Goal: Information Seeking & Learning: Learn about a topic

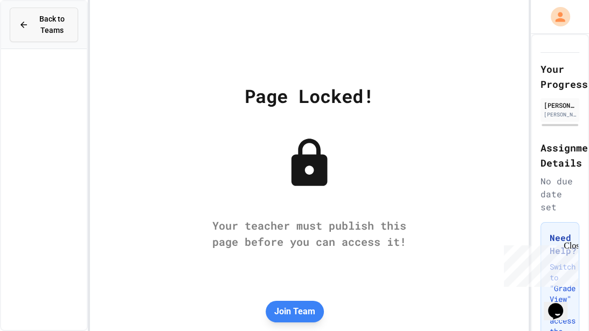
click at [47, 16] on span "Back to Teams" at bounding box center [52, 24] width 34 height 23
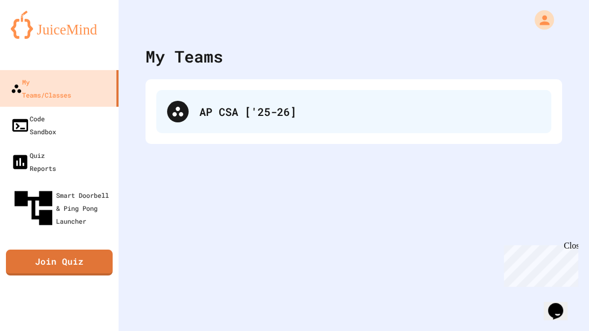
click at [220, 119] on div "AP CSA ['25-26]" at bounding box center [369, 111] width 341 height 16
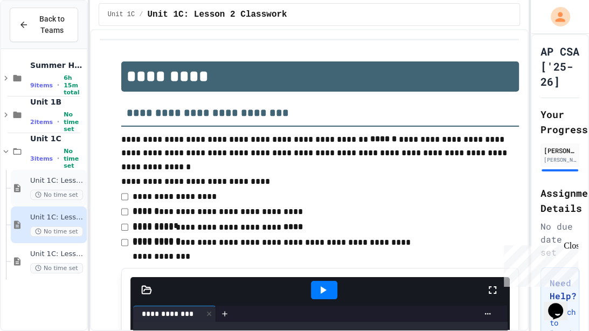
click at [37, 186] on div "Unit 1C: Lesson 1 – Classwork No time set" at bounding box center [57, 188] width 54 height 24
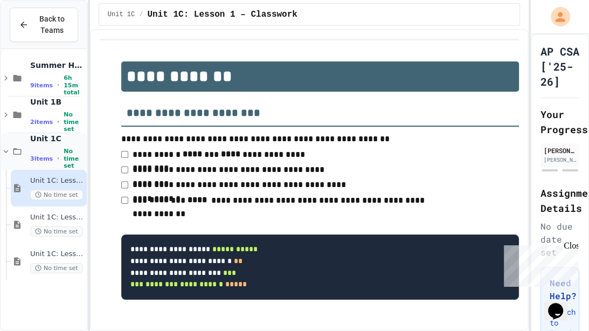
click at [40, 155] on span "3 items" at bounding box center [41, 158] width 23 height 7
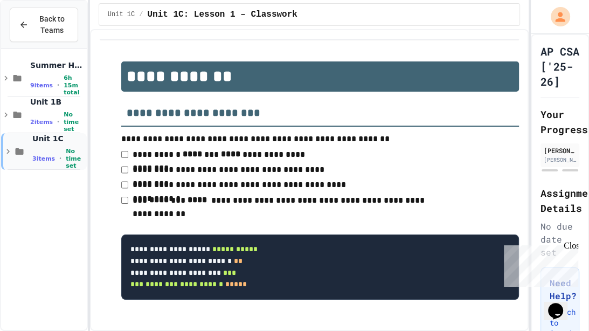
click at [40, 155] on span "3 items" at bounding box center [43, 158] width 23 height 7
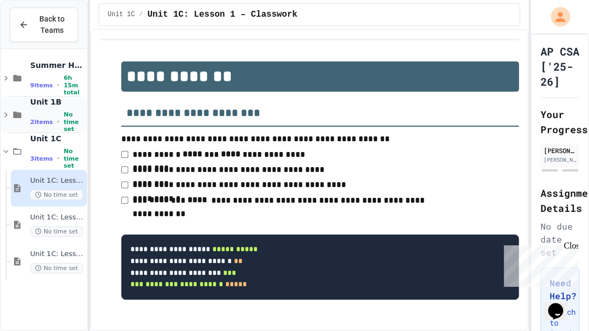
click at [34, 105] on span "Unit 1B" at bounding box center [57, 102] width 54 height 10
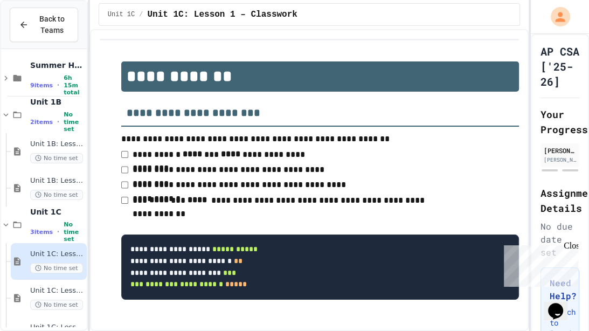
click at [34, 105] on span "Unit 1B" at bounding box center [57, 102] width 54 height 10
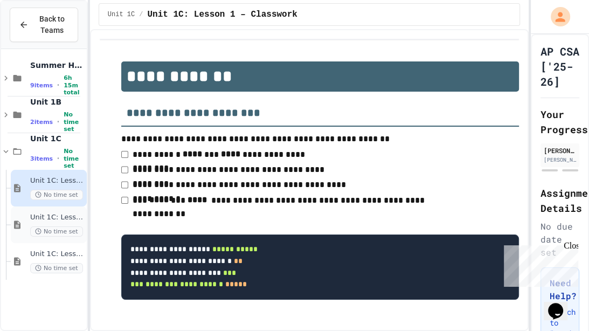
click at [45, 217] on span "Unit 1C: Lesson 2 Classwork" at bounding box center [57, 217] width 54 height 9
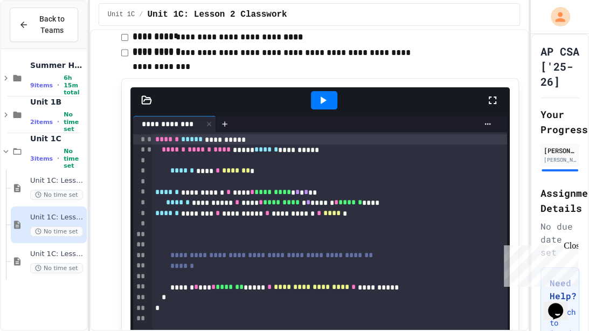
scroll to position [191, 0]
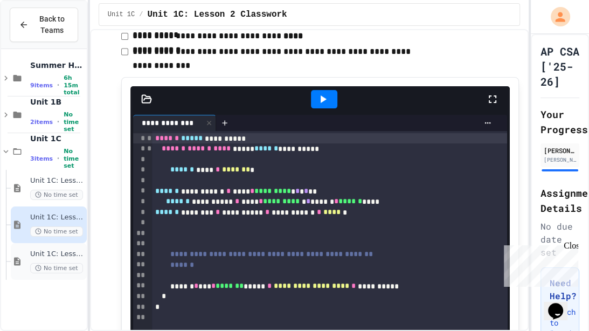
click at [54, 255] on span "Unit 1C: Lesson 3 – Math Class (Random)" at bounding box center [57, 253] width 54 height 9
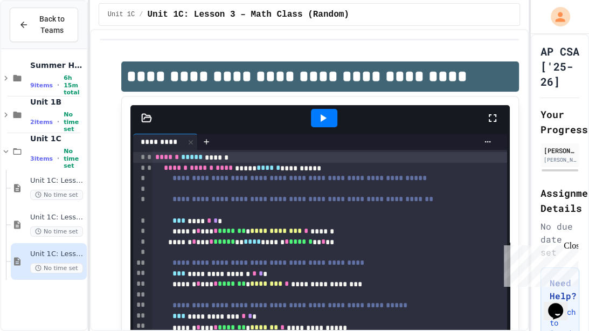
scroll to position [55, 0]
